Goal: Task Accomplishment & Management: Complete application form

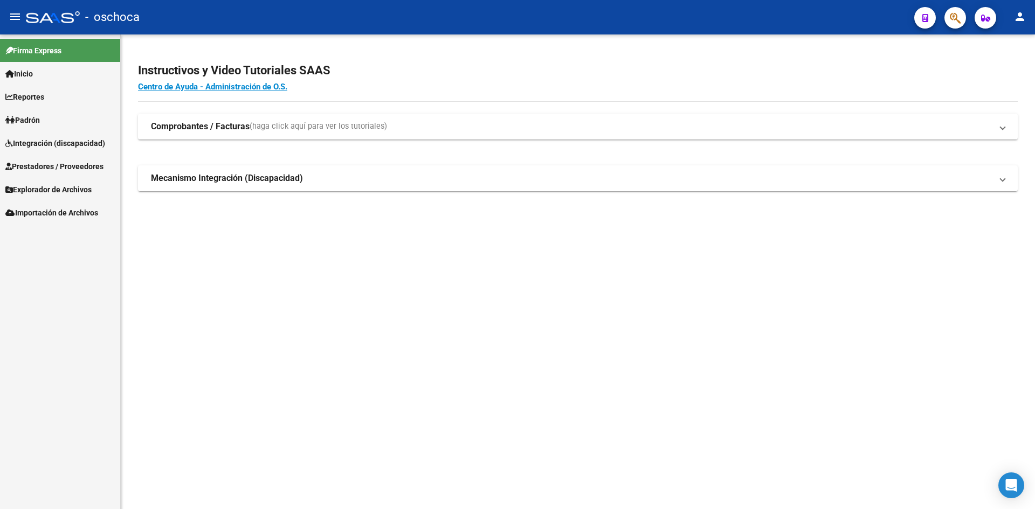
click at [77, 142] on span "Integración (discapacidad)" at bounding box center [55, 143] width 100 height 12
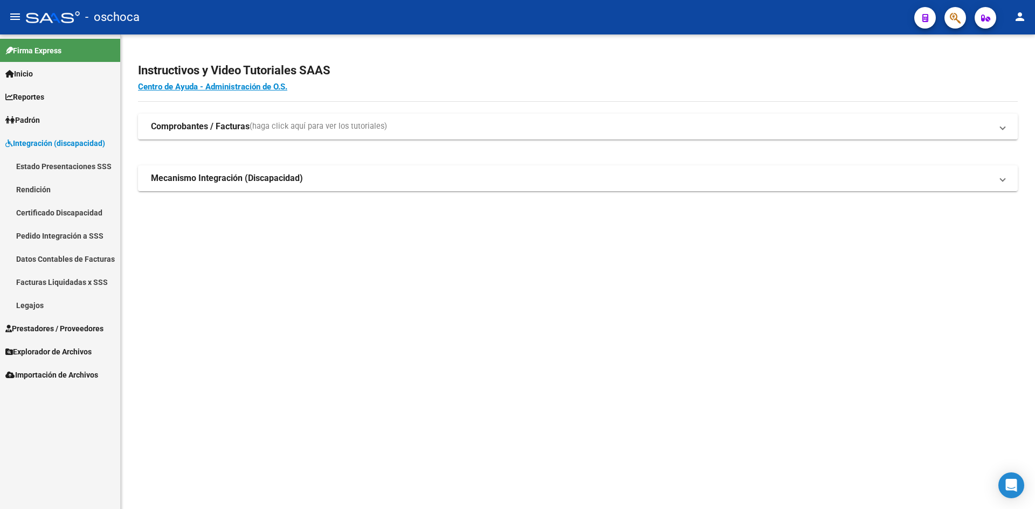
click at [56, 238] on link "Pedido Integración a SSS" at bounding box center [60, 235] width 120 height 23
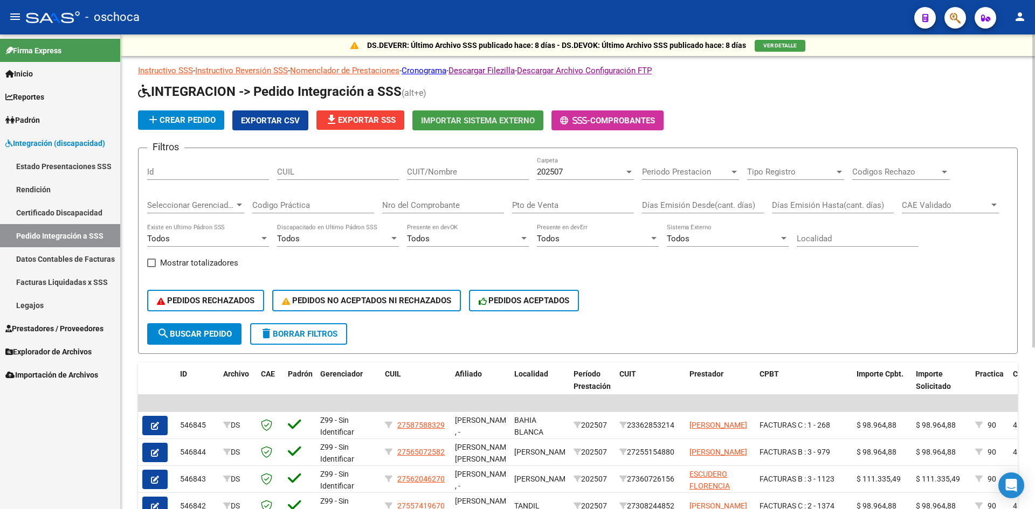
click at [456, 121] on span "Importar Sistema Externo" at bounding box center [478, 121] width 114 height 10
click at [457, 121] on span "Importar Sistema Externo" at bounding box center [478, 121] width 114 height 10
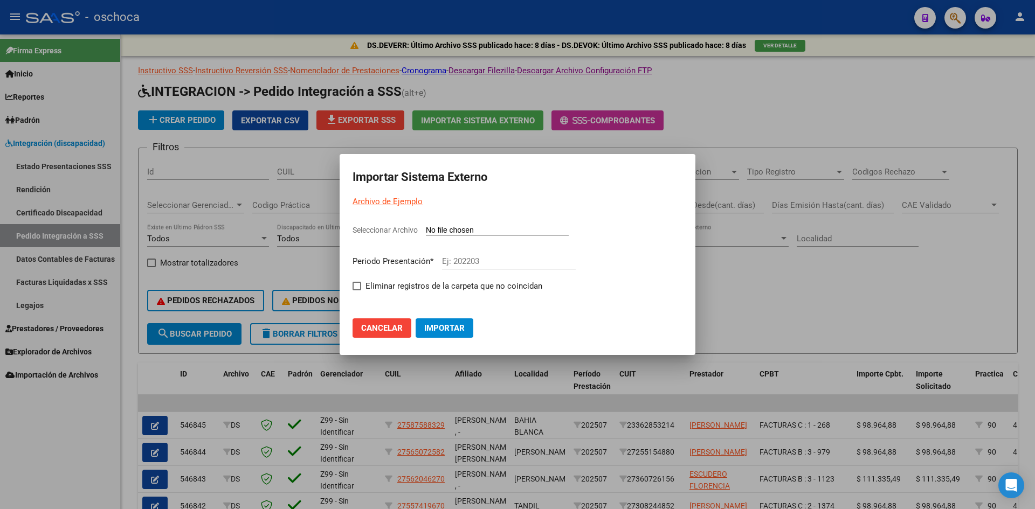
click at [473, 230] on input "Seleccionar Archivo" at bounding box center [497, 231] width 143 height 10
type input "C:\fakepath\105804_ds01_202508_1.TXT"
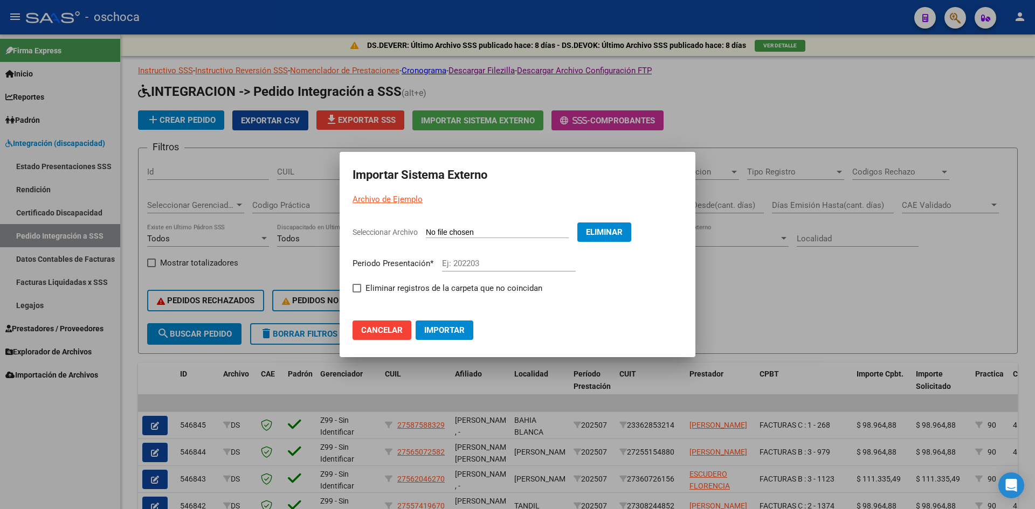
click at [478, 263] on input "Ej: 202203" at bounding box center [509, 264] width 134 height 10
type input "202508"
click at [361, 289] on label "Eliminar registros de la carpeta que no coincidan" at bounding box center [448, 288] width 190 height 13
click at [357, 293] on input "Eliminar registros de la carpeta que no coincidan" at bounding box center [356, 293] width 1 height 1
checkbox input "true"
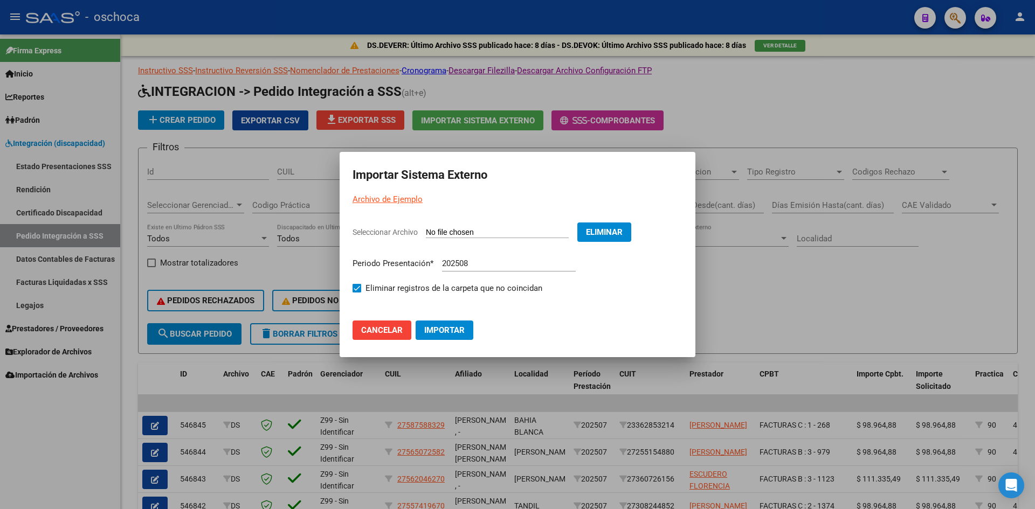
click at [447, 325] on button "Importar" at bounding box center [445, 330] width 58 height 19
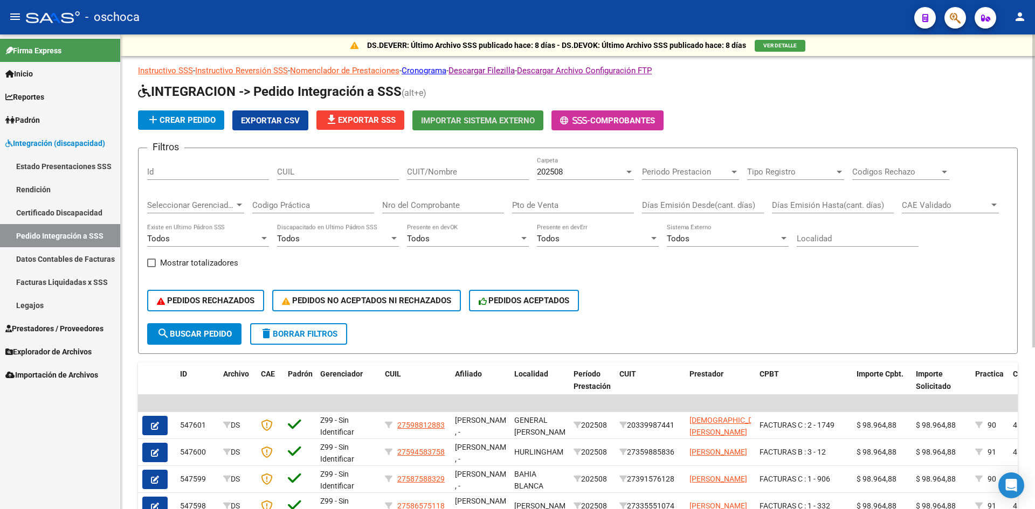
click at [507, 128] on button "Importar Sistema Externo" at bounding box center [477, 121] width 131 height 20
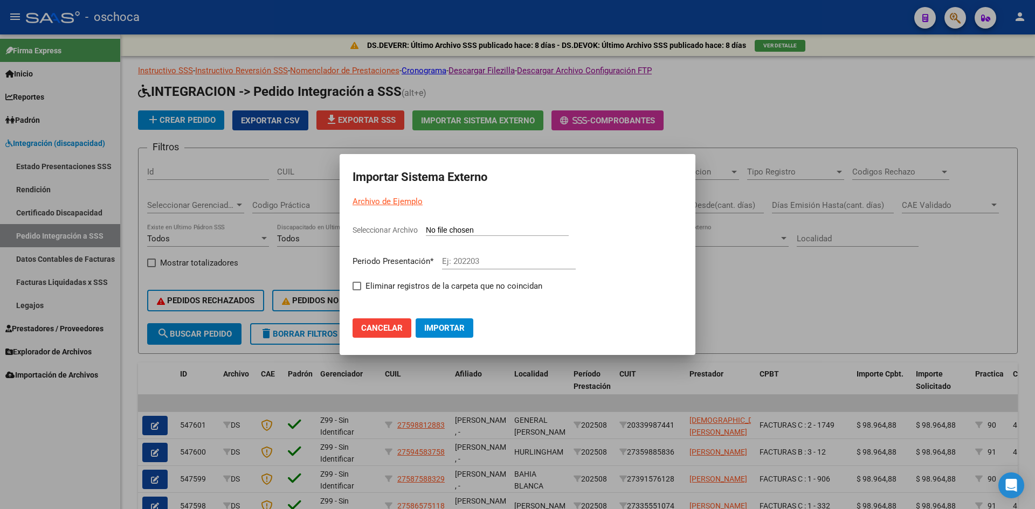
click at [485, 228] on input "Seleccionar Archivo" at bounding box center [497, 231] width 143 height 10
type input "C:\fakepath\105804_ds01_202508_1.TXT"
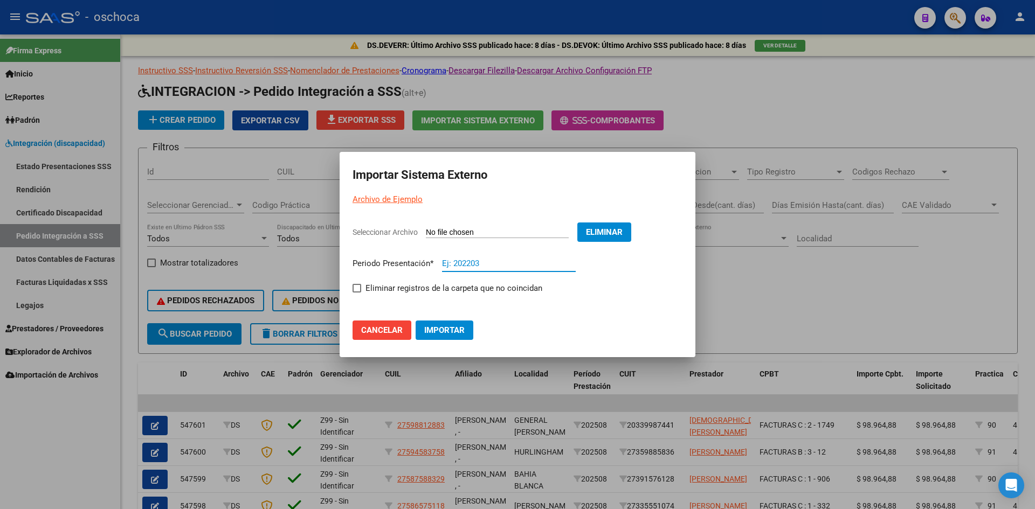
click at [479, 267] on input "Ej: 202203" at bounding box center [509, 264] width 134 height 10
type input "202508"
click at [356, 288] on span at bounding box center [357, 288] width 9 height 9
click at [356, 293] on input "Eliminar registros de la carpeta que no coincidan" at bounding box center [356, 293] width 1 height 1
checkbox input "true"
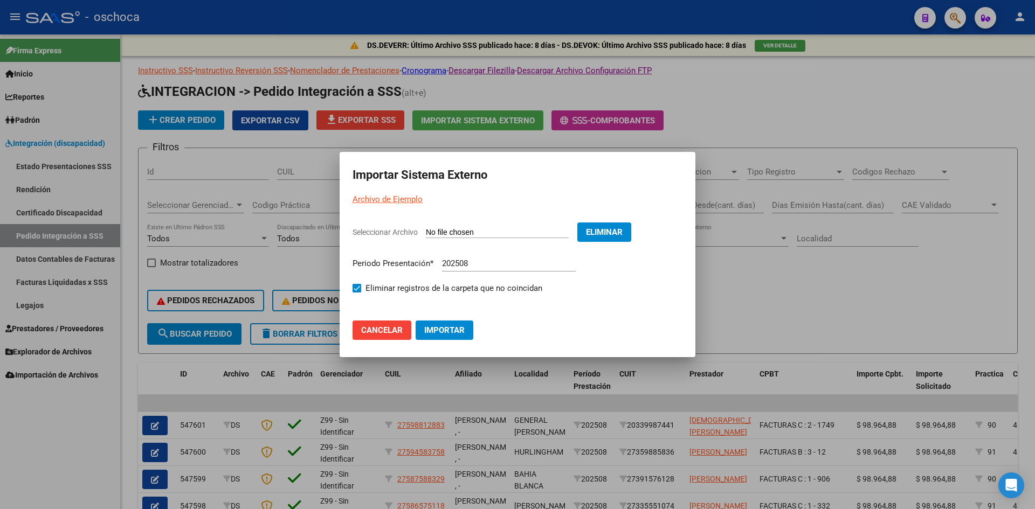
click at [463, 332] on span "Importar" at bounding box center [444, 331] width 40 height 10
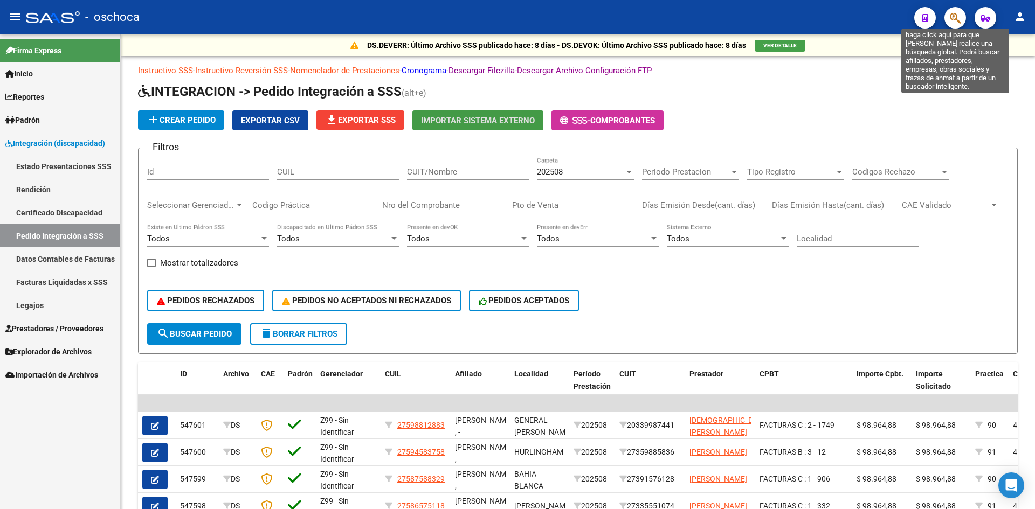
click at [956, 22] on icon "button" at bounding box center [955, 18] width 11 height 12
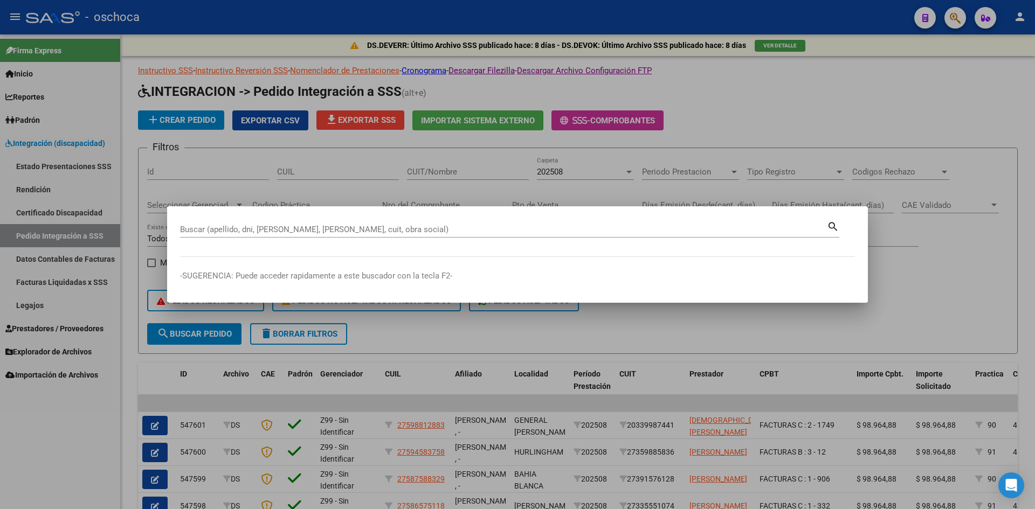
click at [956, 22] on div at bounding box center [517, 254] width 1035 height 509
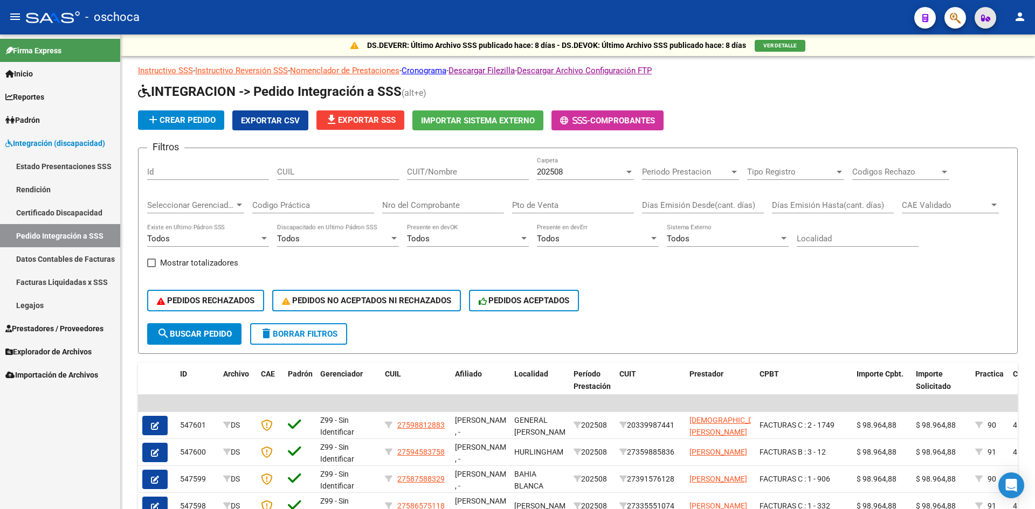
click at [981, 20] on icon "button" at bounding box center [985, 18] width 9 height 8
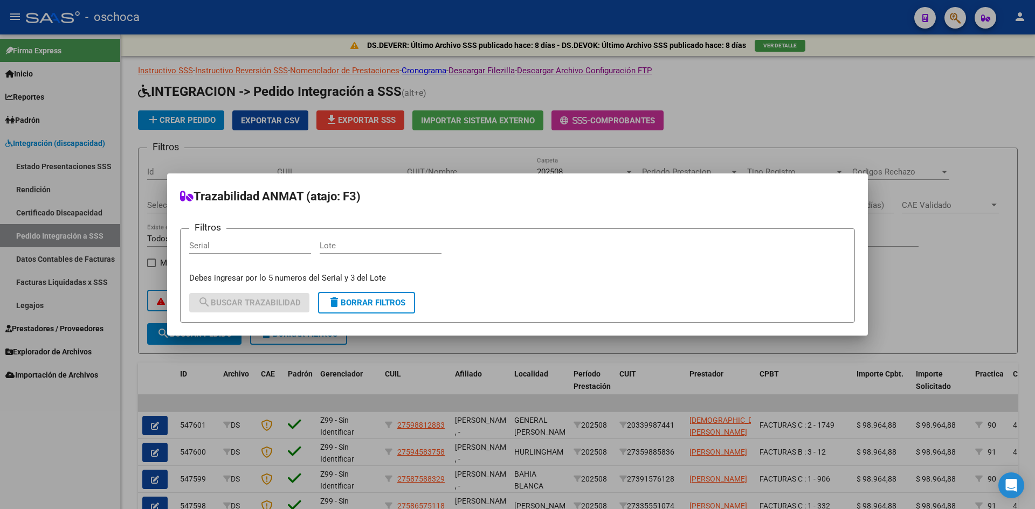
click at [981, 20] on div at bounding box center [517, 254] width 1035 height 509
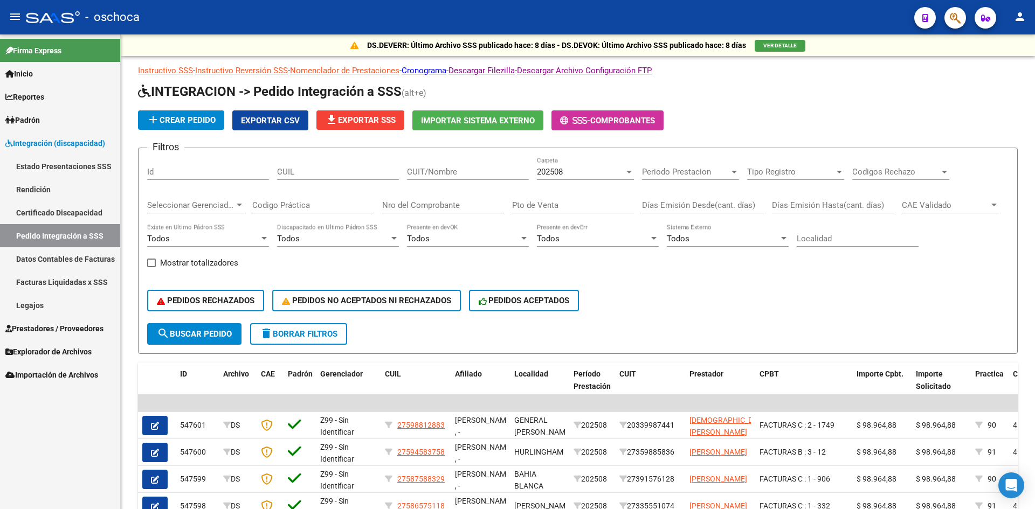
click at [55, 142] on span "Integración (discapacidad)" at bounding box center [55, 143] width 100 height 12
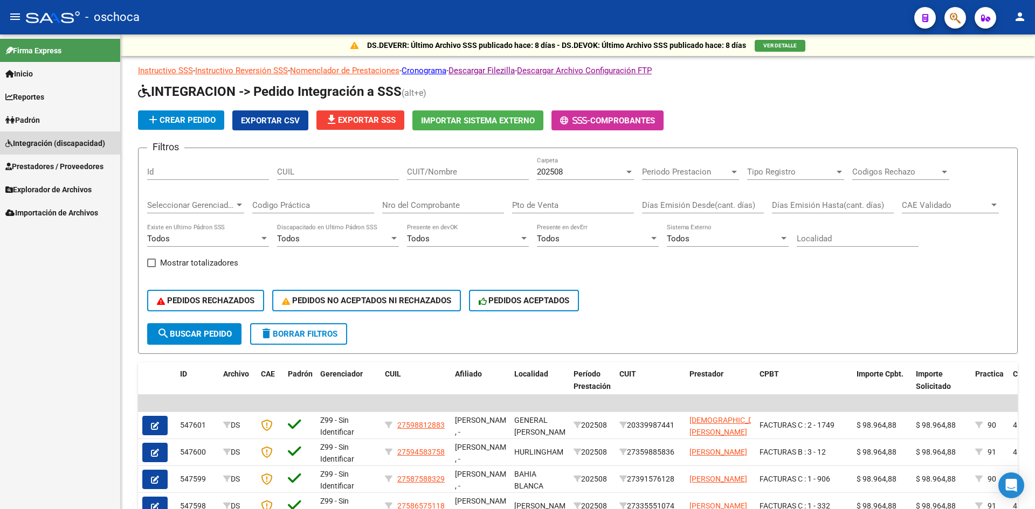
click at [54, 137] on span "Integración (discapacidad)" at bounding box center [55, 143] width 100 height 12
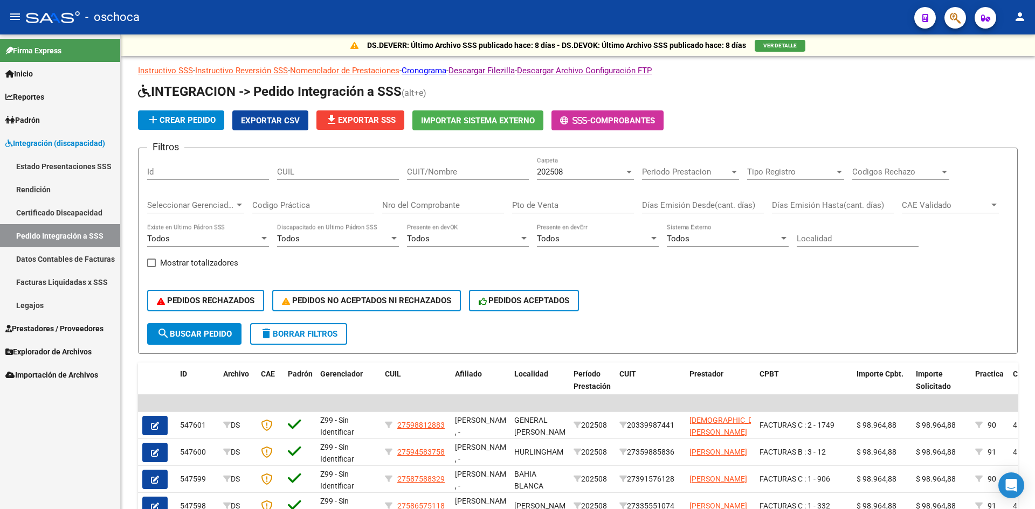
click at [68, 236] on link "Pedido Integración a SSS" at bounding box center [60, 235] width 120 height 23
click at [488, 123] on span "Importar Sistema Externo" at bounding box center [478, 121] width 114 height 10
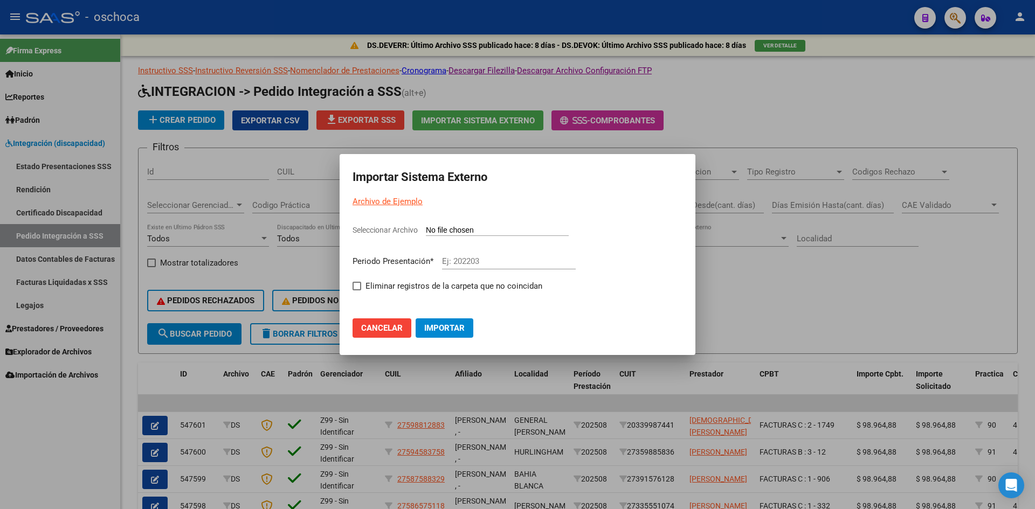
click at [505, 222] on mat-dialog-content "Seleccionar Archivo Periodo Presentación * Ej: 202203 Eliminar registros de la …" at bounding box center [518, 259] width 356 height 86
click at [503, 228] on input "Seleccionar Archivo" at bounding box center [497, 231] width 143 height 10
type input "C:\fakepath\105804_ds01_202508_1.TXT"
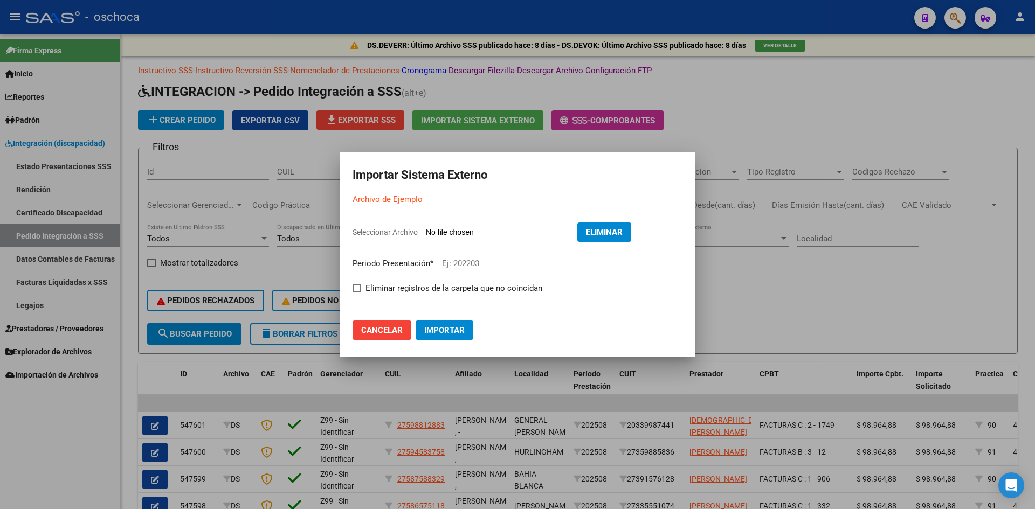
click at [481, 262] on input "Ej: 202203" at bounding box center [509, 264] width 134 height 10
type input "202508"
click at [361, 286] on label "Eliminar registros de la carpeta que no coincidan" at bounding box center [448, 288] width 190 height 13
click at [357, 293] on input "Eliminar registros de la carpeta que no coincidan" at bounding box center [356, 293] width 1 height 1
checkbox input "true"
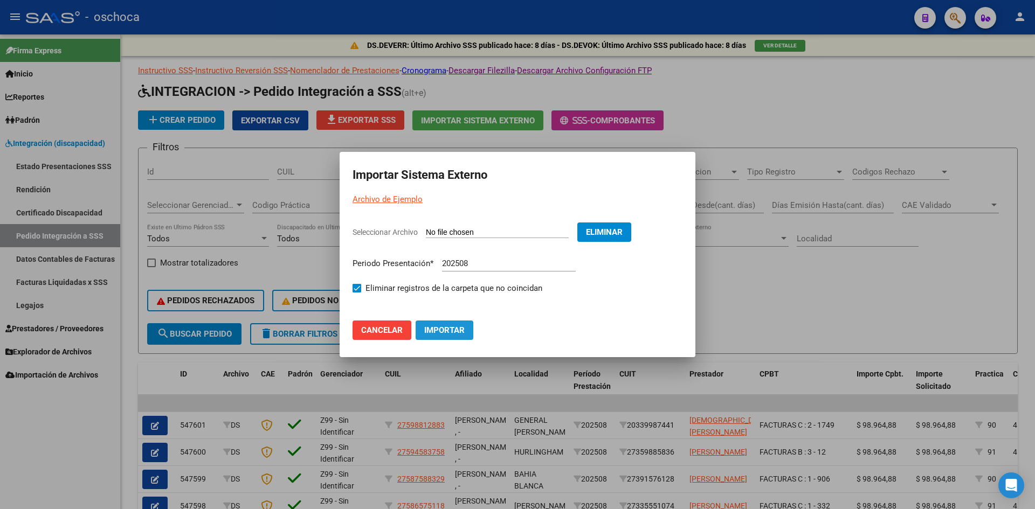
click at [448, 334] on span "Importar" at bounding box center [444, 331] width 40 height 10
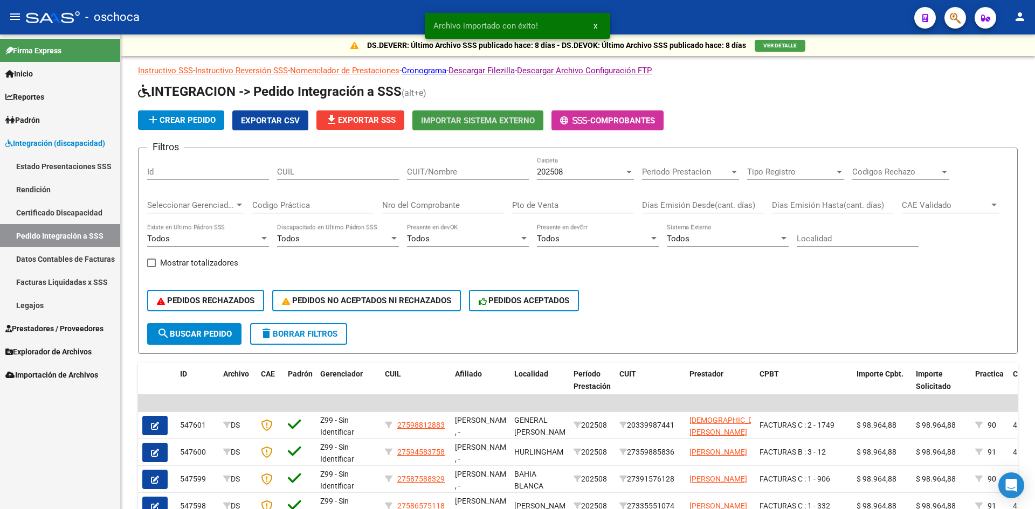
click at [548, 26] on simple-snack-bar "Archivo importado con éxito! x" at bounding box center [517, 25] width 168 height 11
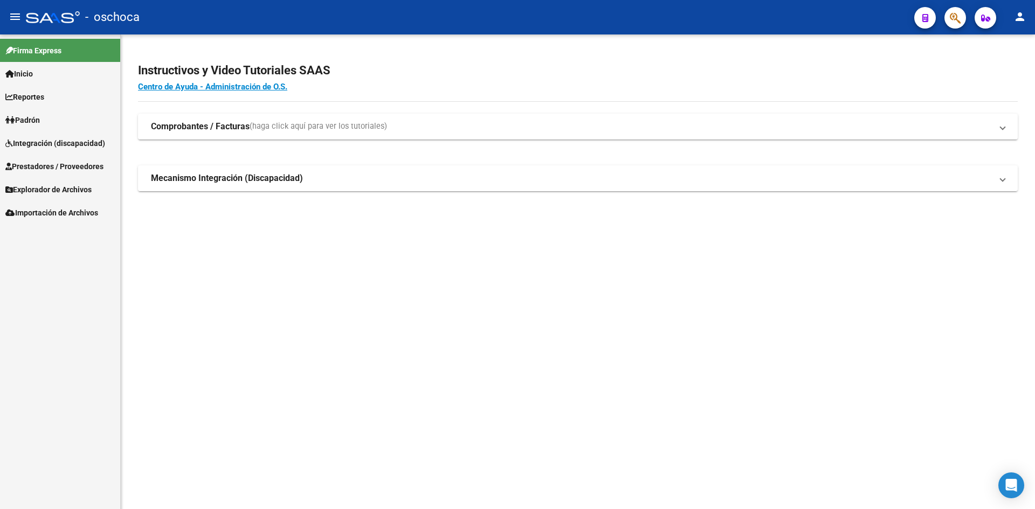
click at [32, 144] on span "Integración (discapacidad)" at bounding box center [55, 143] width 100 height 12
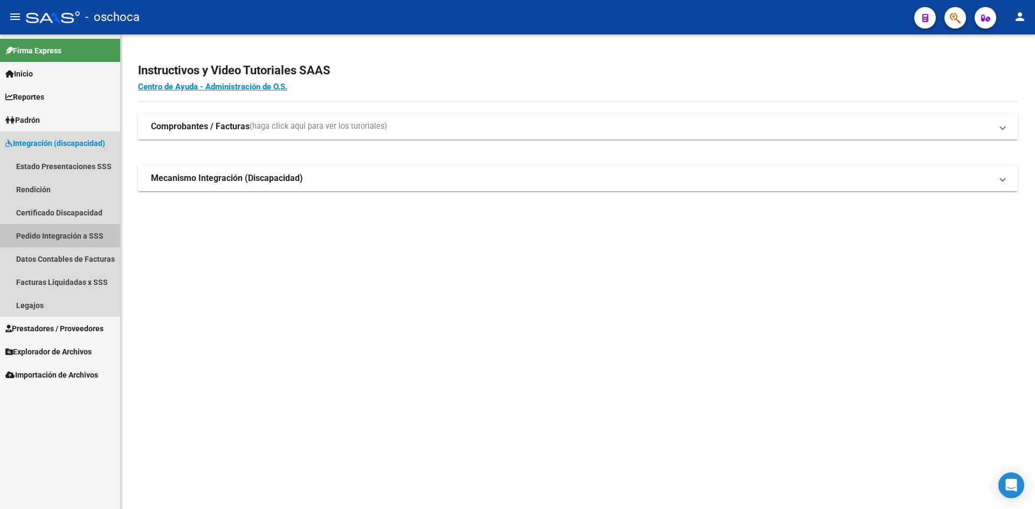
click at [68, 238] on link "Pedido Integración a SSS" at bounding box center [60, 235] width 120 height 23
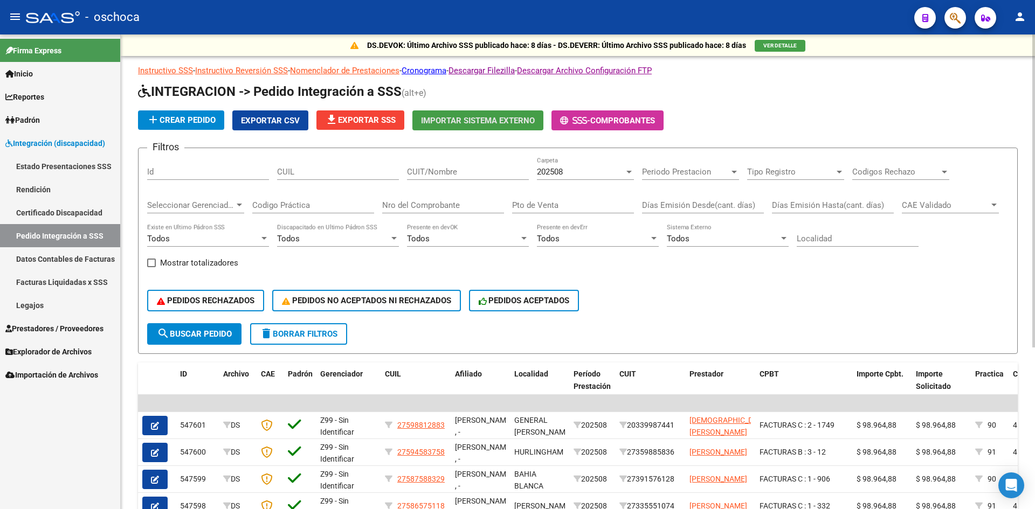
click at [487, 115] on span "Importar Sistema Externo" at bounding box center [478, 120] width 114 height 10
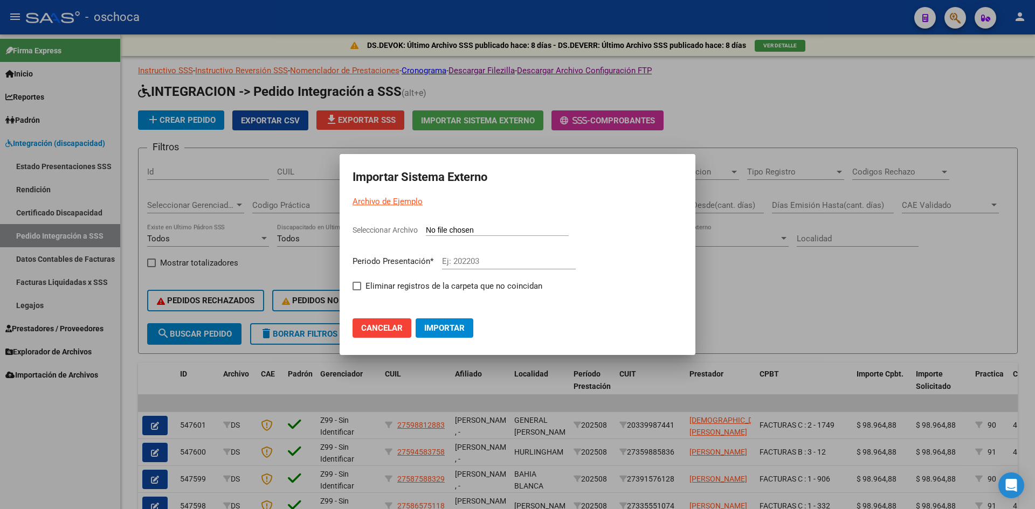
click at [447, 225] on form "Seleccionar Archivo Periodo Presentación * Ej: 202203 Eliminar registros de la …" at bounding box center [518, 262] width 330 height 77
click at [450, 230] on input "Seleccionar Archivo" at bounding box center [497, 231] width 143 height 10
type input "C:\fakepath\105804_ds01_202508_1.TXT"
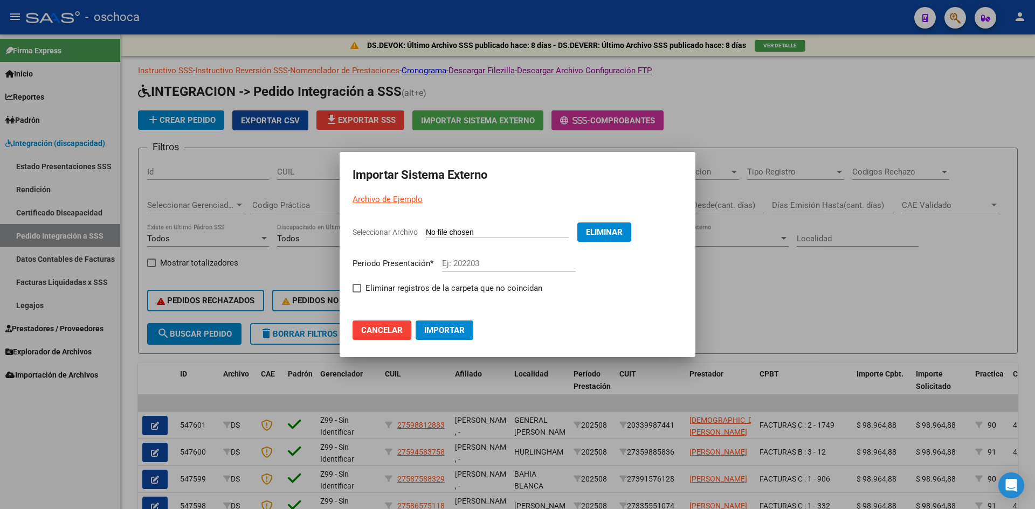
click at [471, 253] on form "Seleccionar Archivo Eliminar Periodo Presentación * Ej: 202203 Eliminar registr…" at bounding box center [518, 263] width 330 height 81
click at [471, 263] on input "Ej: 202203" at bounding box center [509, 264] width 134 height 10
type input "202508"
click at [356, 290] on span at bounding box center [357, 288] width 9 height 9
click at [356, 293] on input "Eliminar registros de la carpeta que no coincidan" at bounding box center [356, 293] width 1 height 1
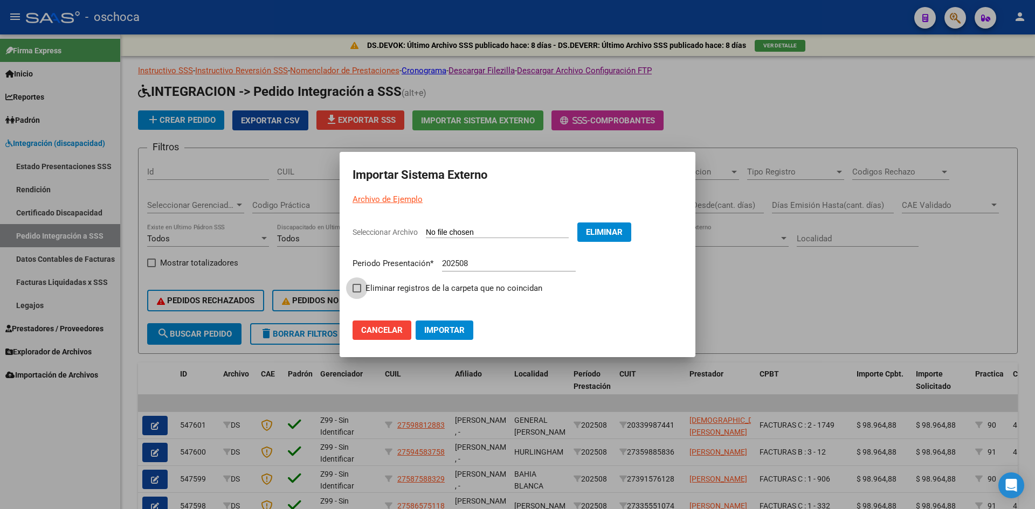
checkbox input "true"
click at [447, 330] on span "Importar" at bounding box center [444, 331] width 40 height 10
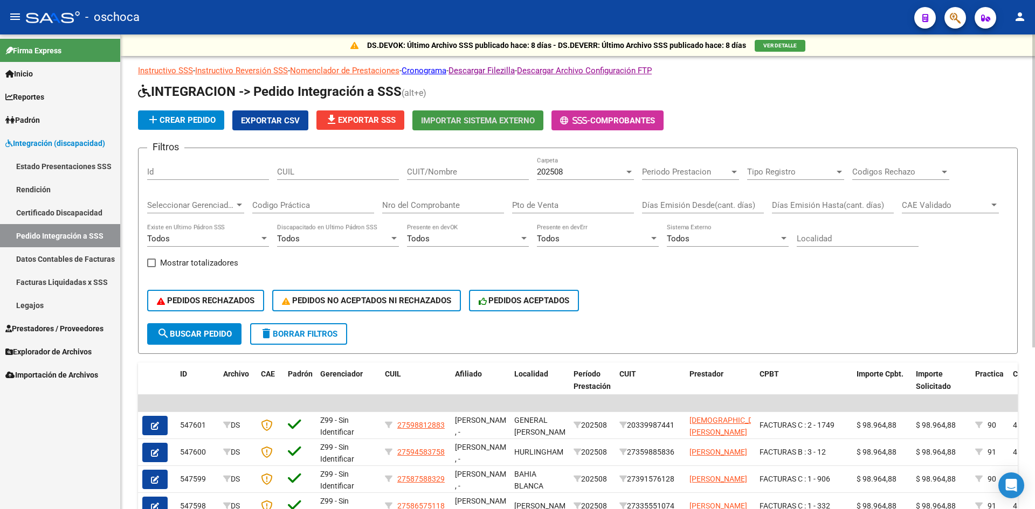
click at [280, 122] on span "Exportar CSV" at bounding box center [270, 121] width 59 height 10
click at [992, 44] on div "DS.DEVOK: Último Archivo SSS publicado hace: 8 días - DS.DEVERR: Último Archivo…" at bounding box center [578, 45] width 914 height 22
click at [492, 126] on button "Importar Sistema Externo" at bounding box center [477, 121] width 131 height 20
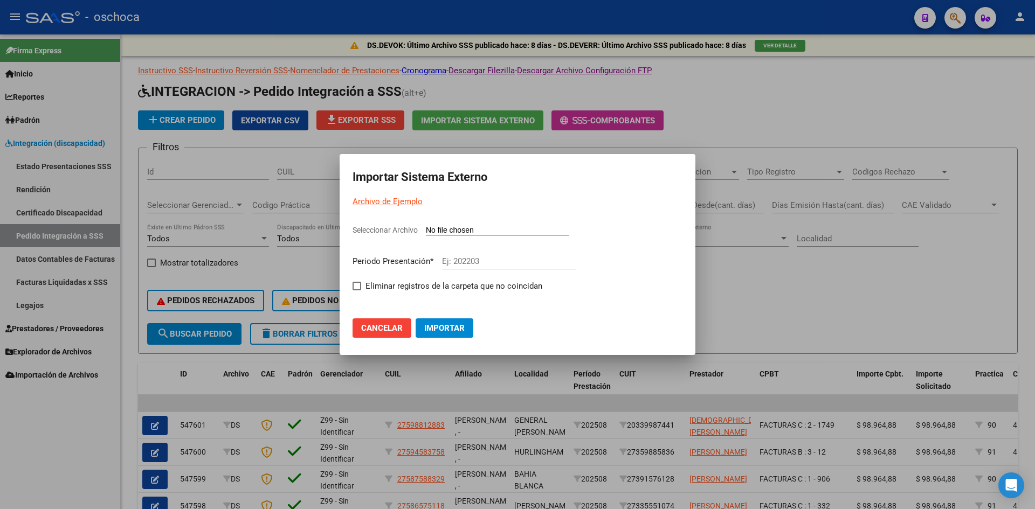
click at [479, 229] on input "Seleccionar Archivo" at bounding box center [497, 231] width 143 height 10
type input "C:\fakepath\105804_ds01_202508_1.TXT"
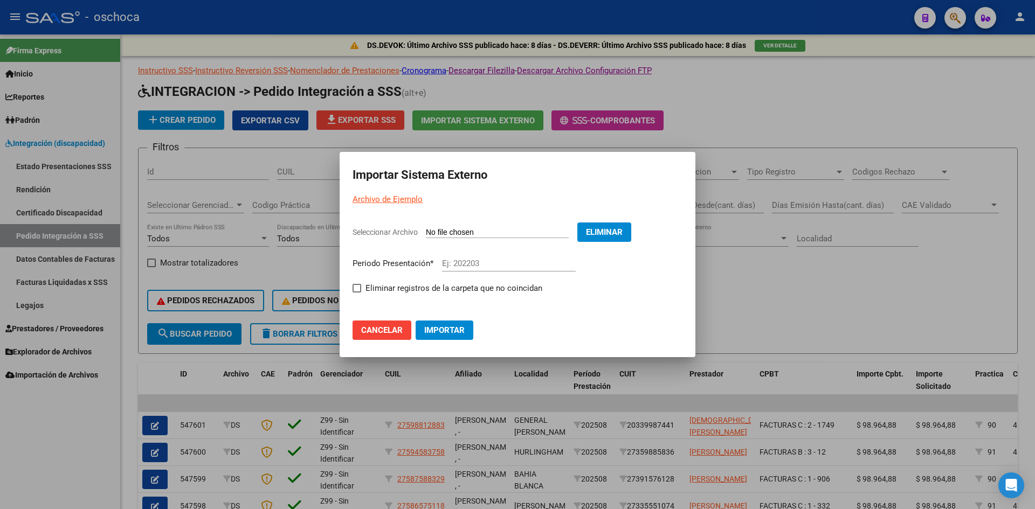
click at [479, 265] on input "Ej: 202203" at bounding box center [509, 264] width 134 height 10
type input "202508"
click at [357, 286] on span at bounding box center [357, 288] width 9 height 9
click at [357, 293] on input "Eliminar registros de la carpeta que no coincidan" at bounding box center [356, 293] width 1 height 1
checkbox input "true"
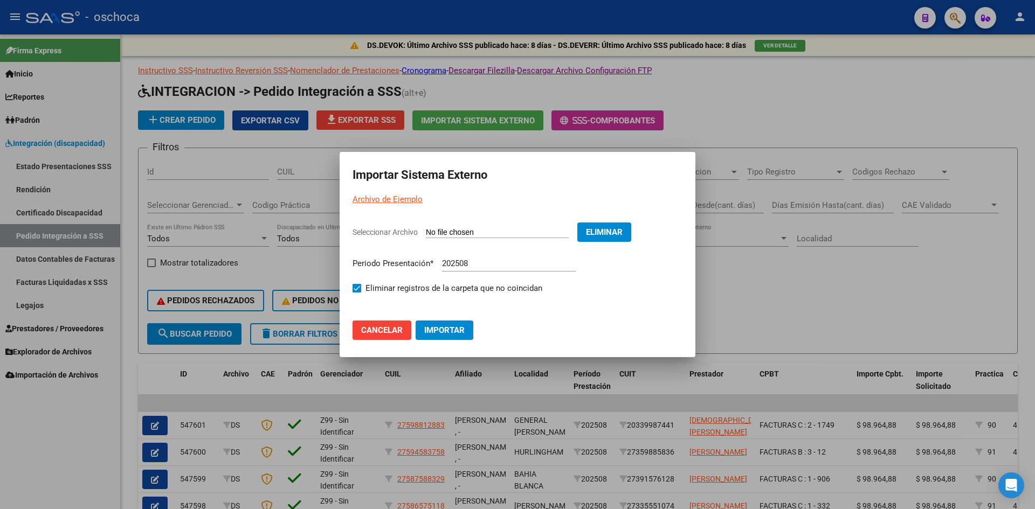
click at [451, 330] on span "Importar" at bounding box center [444, 331] width 40 height 10
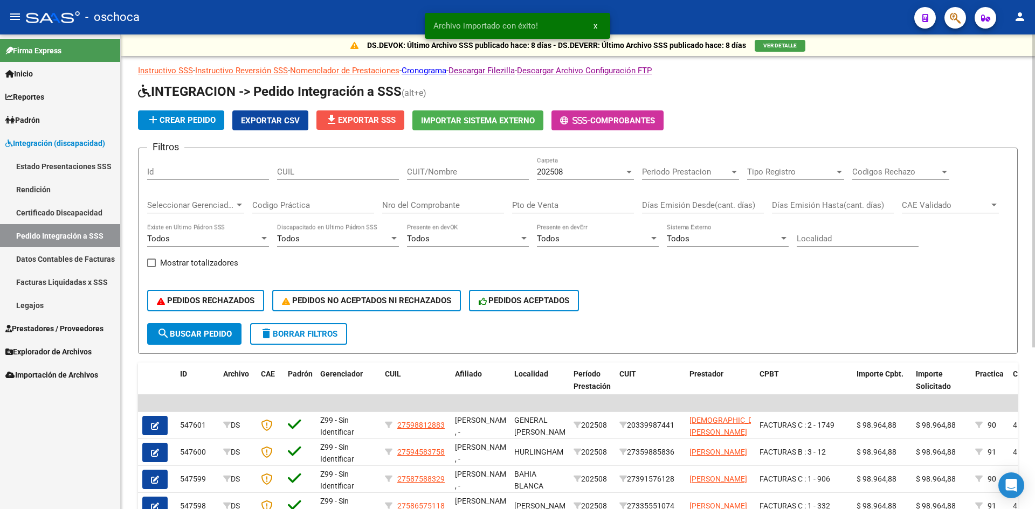
click at [370, 120] on span "file_download Exportar SSS" at bounding box center [360, 120] width 71 height 10
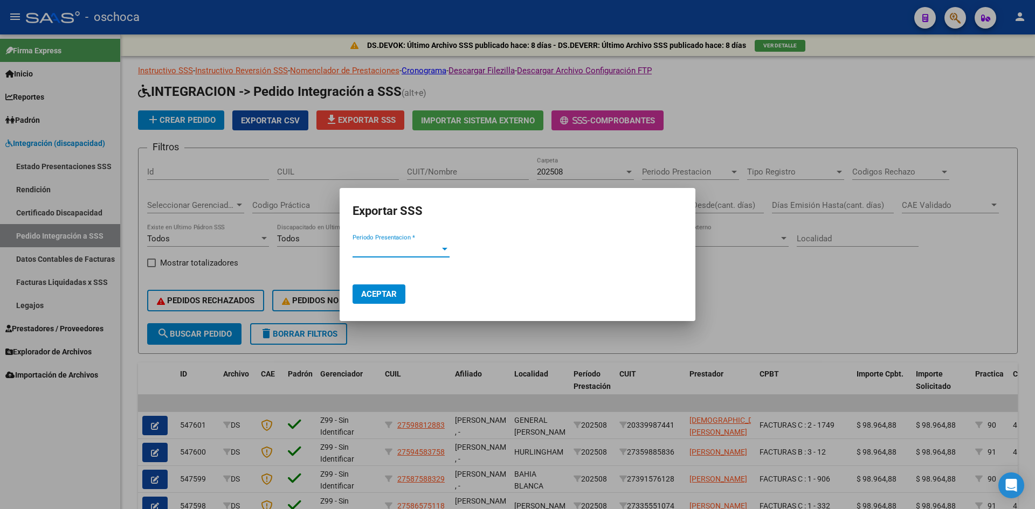
click at [399, 253] on span "Periodo Presentacion *" at bounding box center [396, 249] width 87 height 10
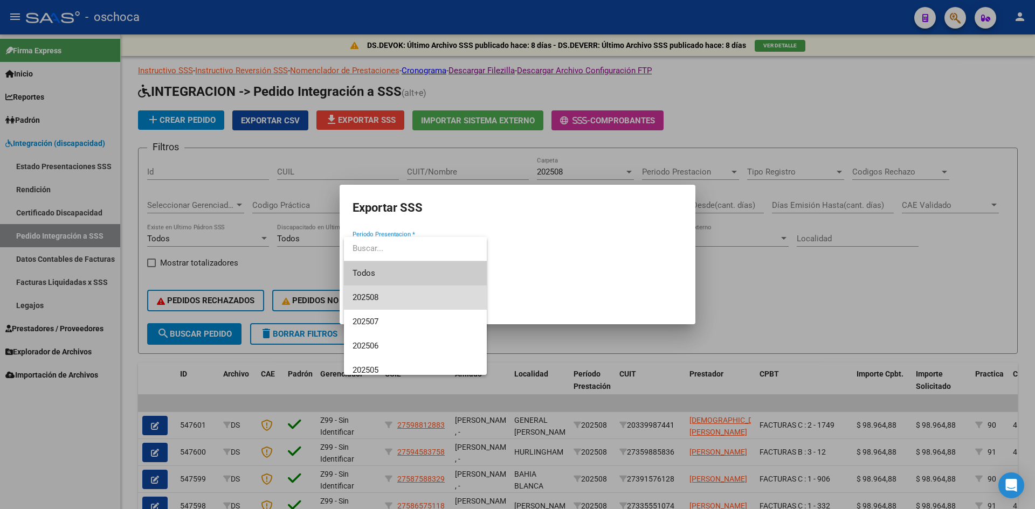
click at [396, 297] on span "202508" at bounding box center [416, 298] width 126 height 24
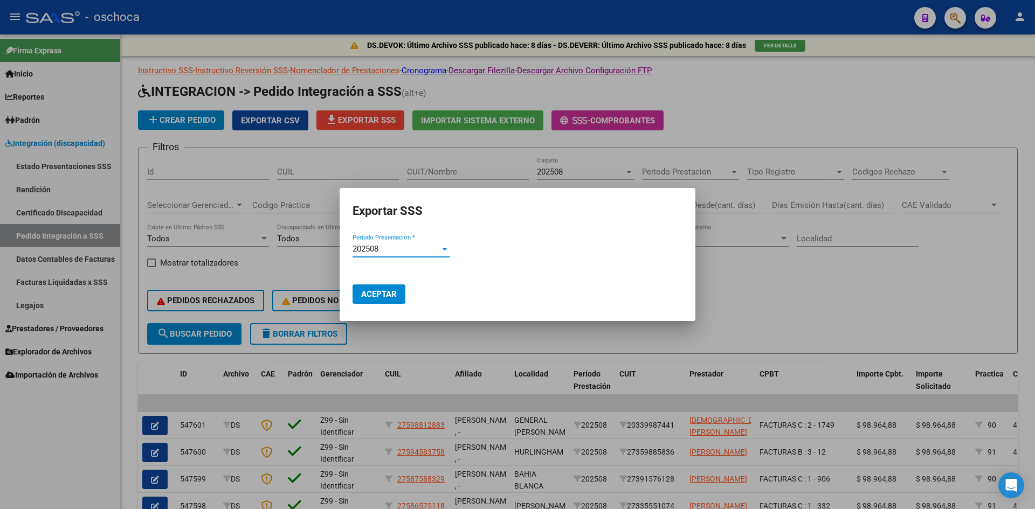
click at [395, 294] on span "Aceptar" at bounding box center [379, 294] width 36 height 10
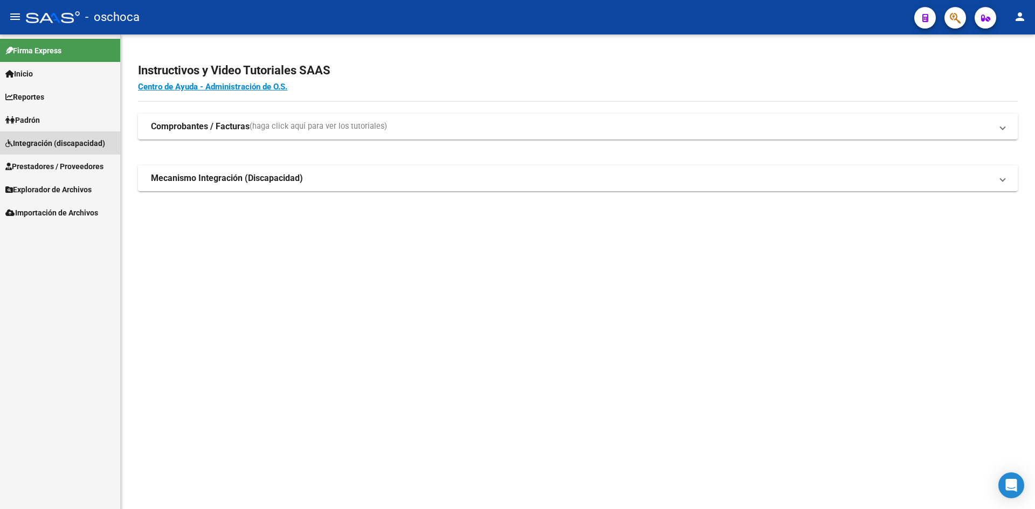
click at [54, 141] on span "Integración (discapacidad)" at bounding box center [55, 143] width 100 height 12
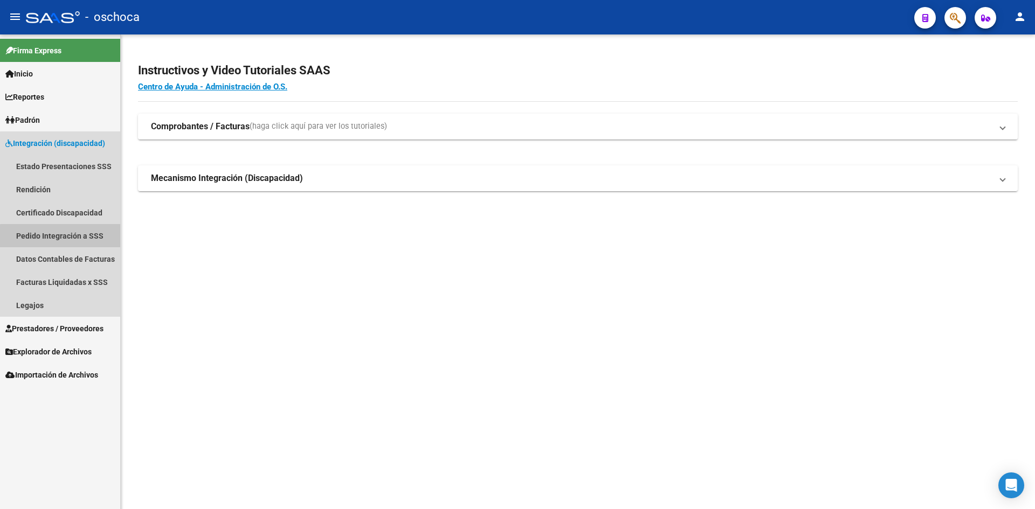
click at [66, 237] on link "Pedido Integración a SSS" at bounding box center [60, 235] width 120 height 23
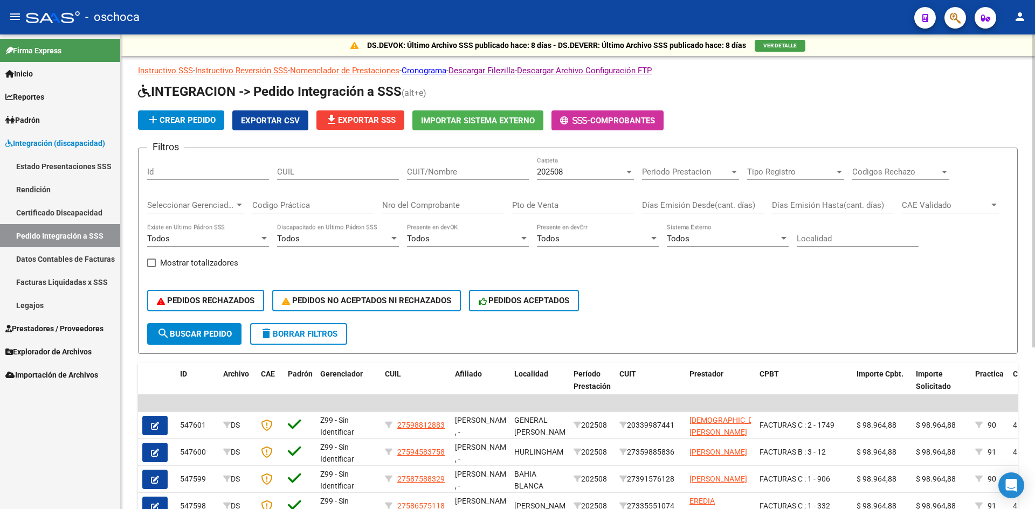
click at [796, 93] on h1 "INTEGRACION -> Pedido Integración a SSS (alt+e)" at bounding box center [578, 92] width 880 height 19
click at [32, 77] on span "Inicio" at bounding box center [18, 74] width 27 height 12
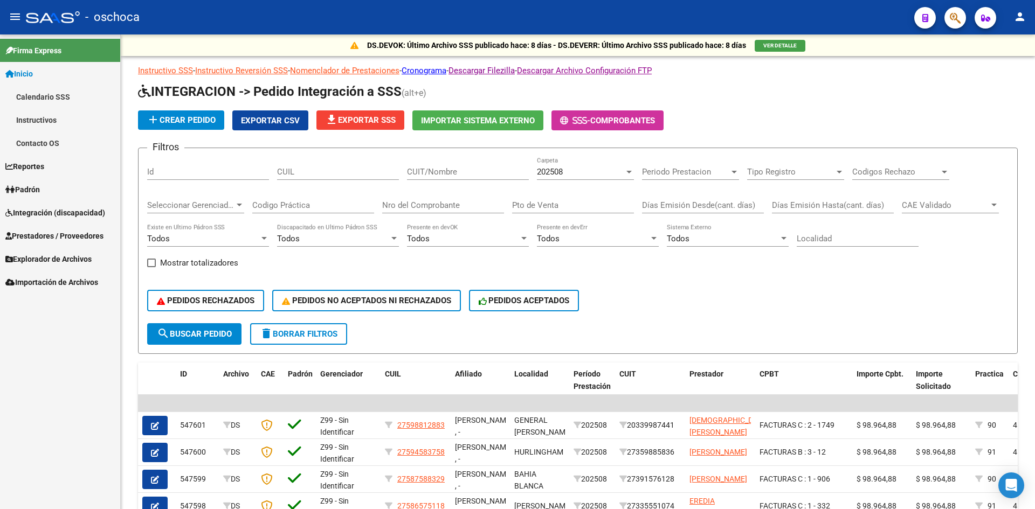
click at [32, 77] on span "Inicio" at bounding box center [18, 74] width 27 height 12
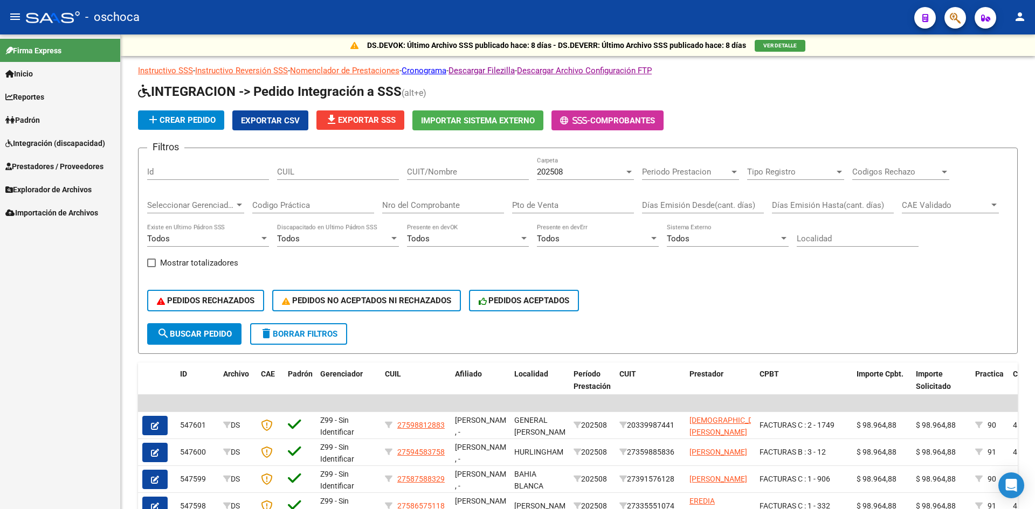
click at [32, 77] on span "Inicio" at bounding box center [18, 74] width 27 height 12
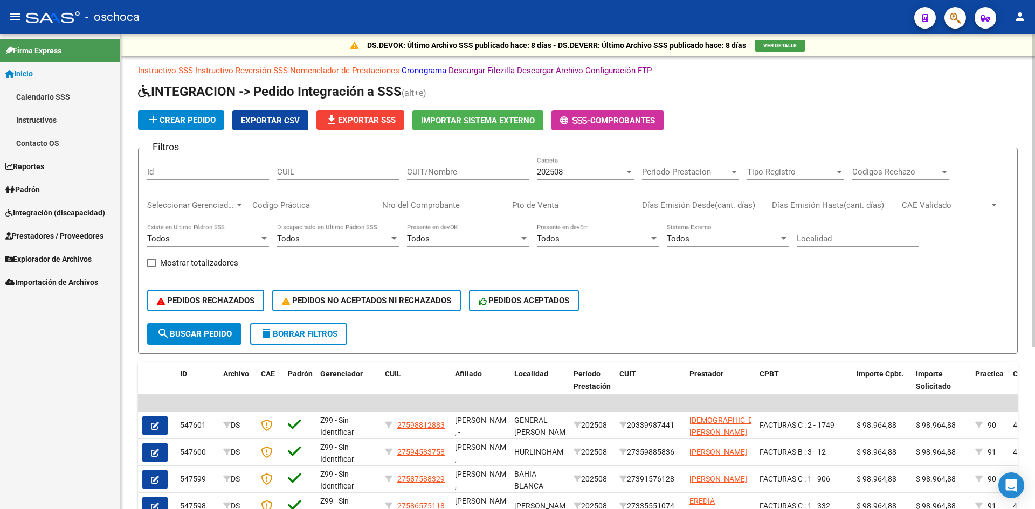
click at [717, 310] on div "PEDIDOS RECHAZADOS PEDIDOS NO ACEPTADOS NI RECHAZADOS PEDIDOS ACEPTADOS" at bounding box center [577, 300] width 861 height 45
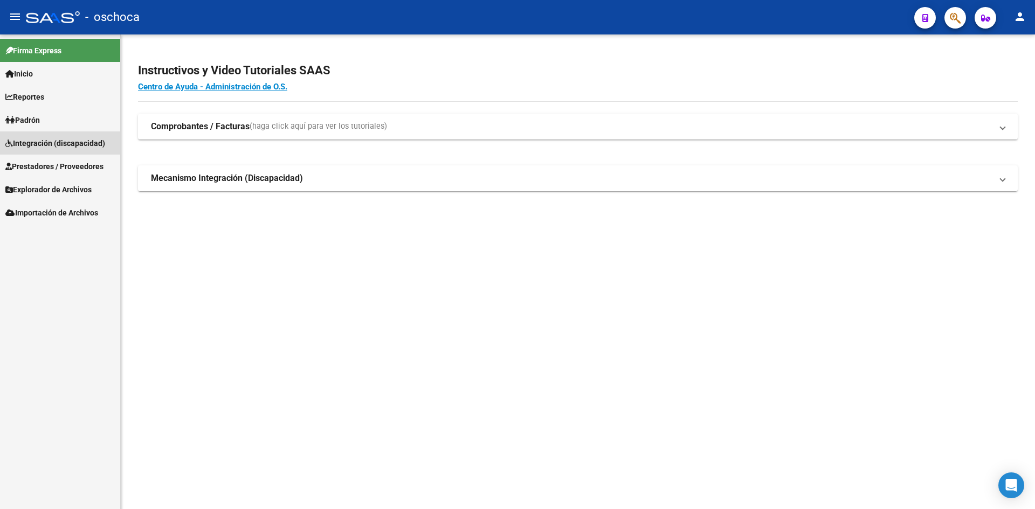
click at [42, 140] on span "Integración (discapacidad)" at bounding box center [55, 143] width 100 height 12
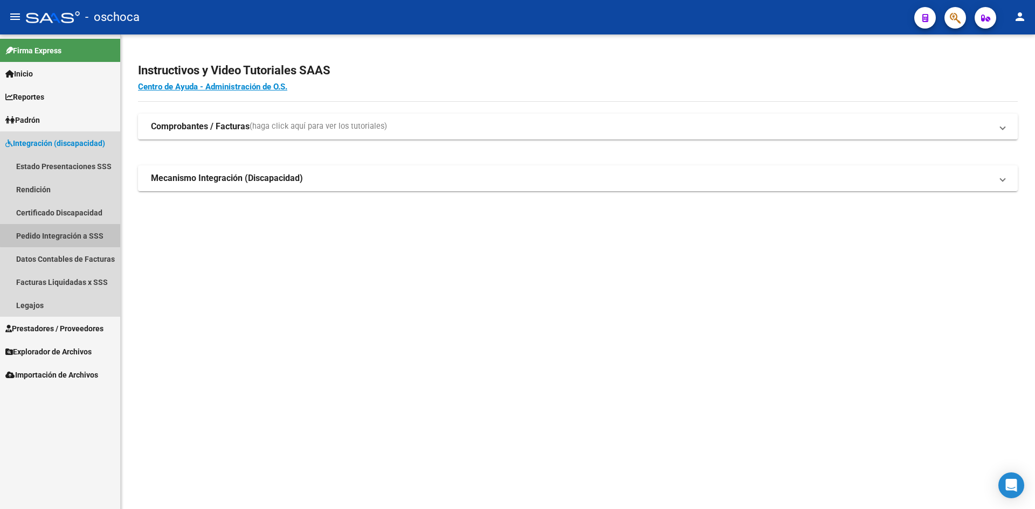
click at [77, 230] on link "Pedido Integración a SSS" at bounding box center [60, 235] width 120 height 23
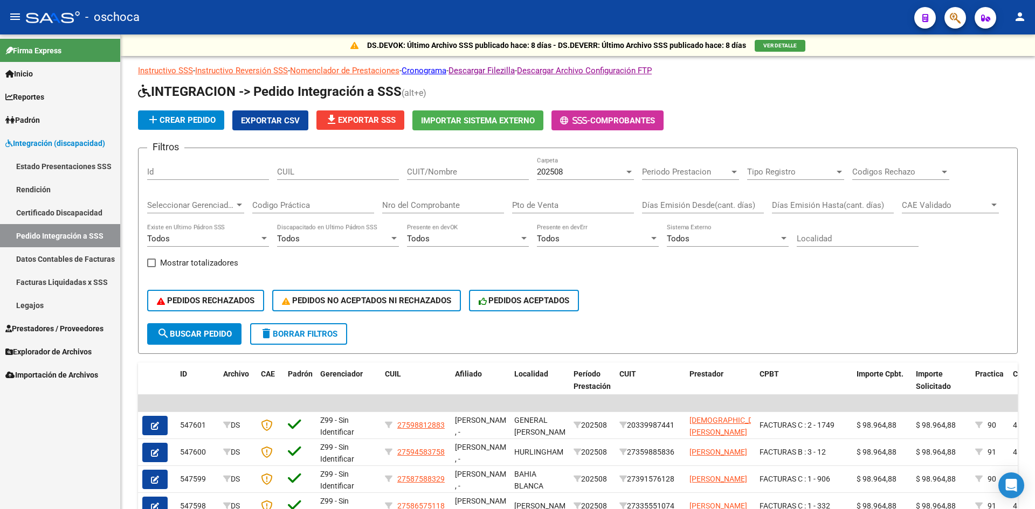
click at [23, 308] on link "Legajos" at bounding box center [60, 305] width 120 height 23
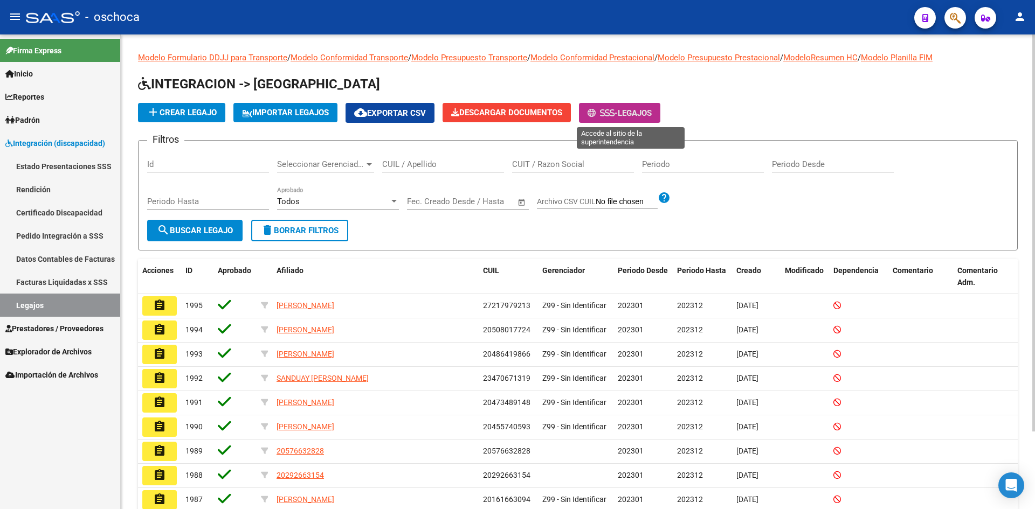
click at [632, 117] on span "Legajos" at bounding box center [635, 113] width 34 height 10
